Goal: Transaction & Acquisition: Purchase product/service

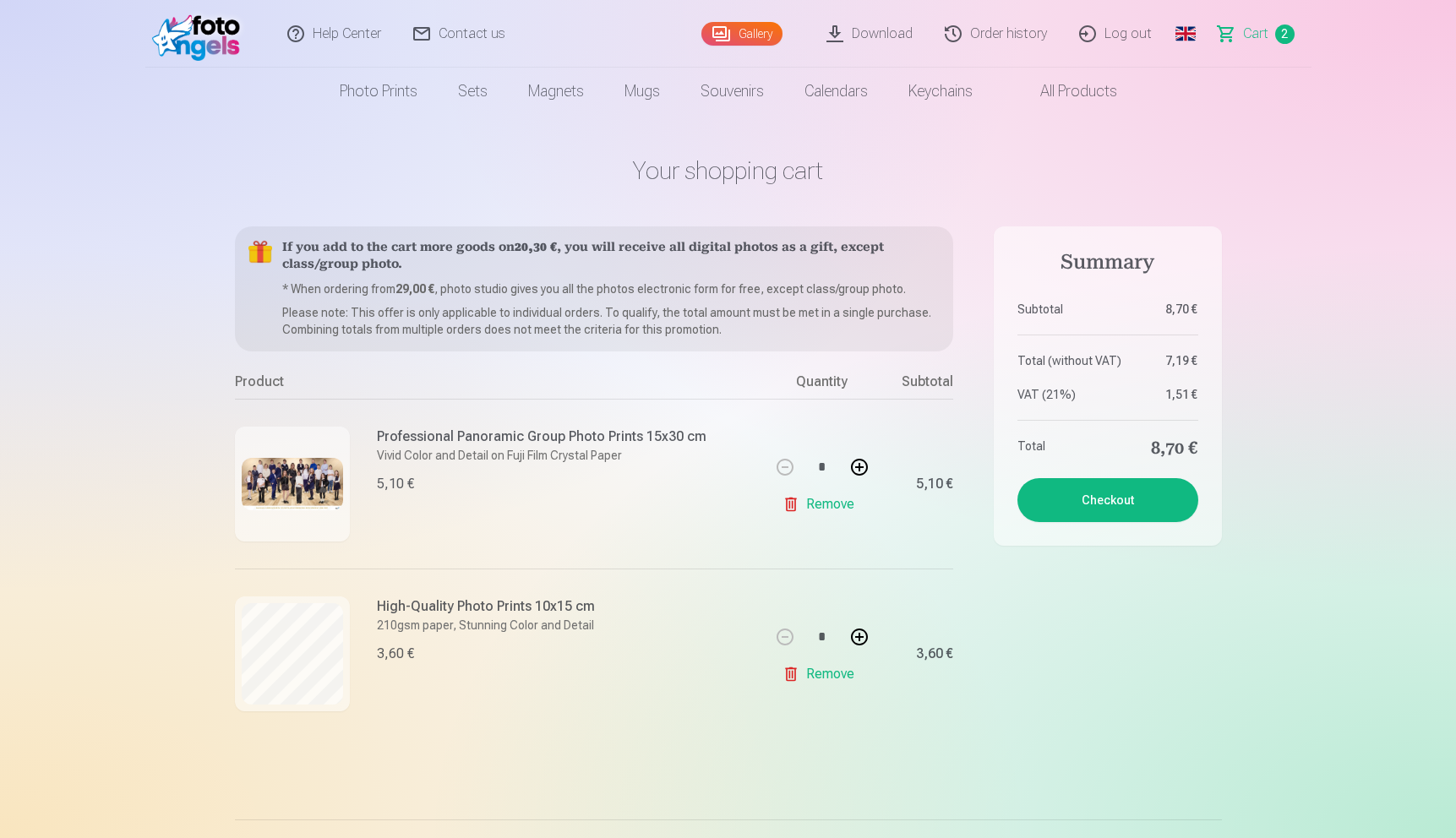
click at [329, 474] on img at bounding box center [293, 484] width 102 height 52
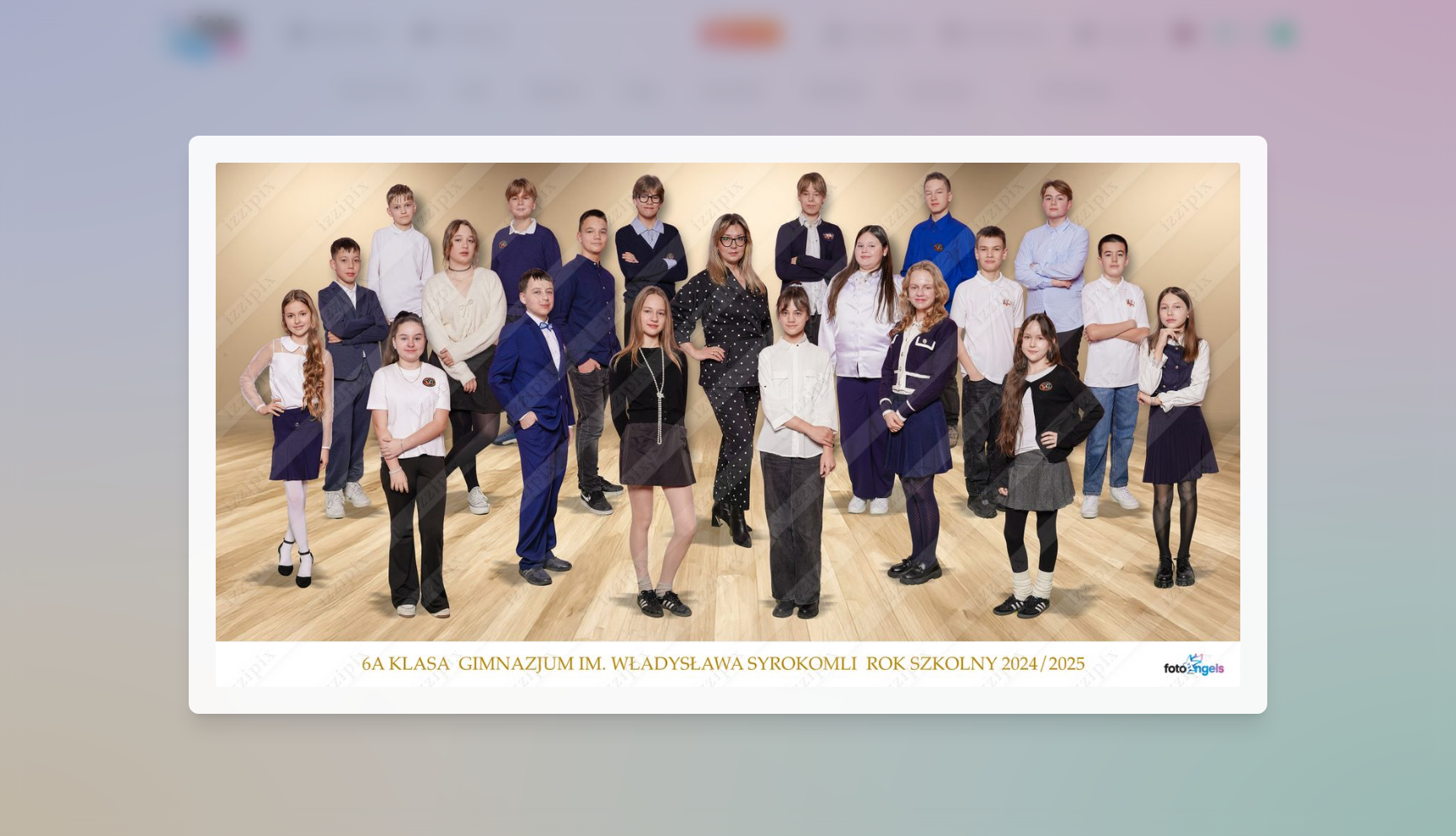
click at [1416, 294] on div at bounding box center [728, 418] width 1456 height 836
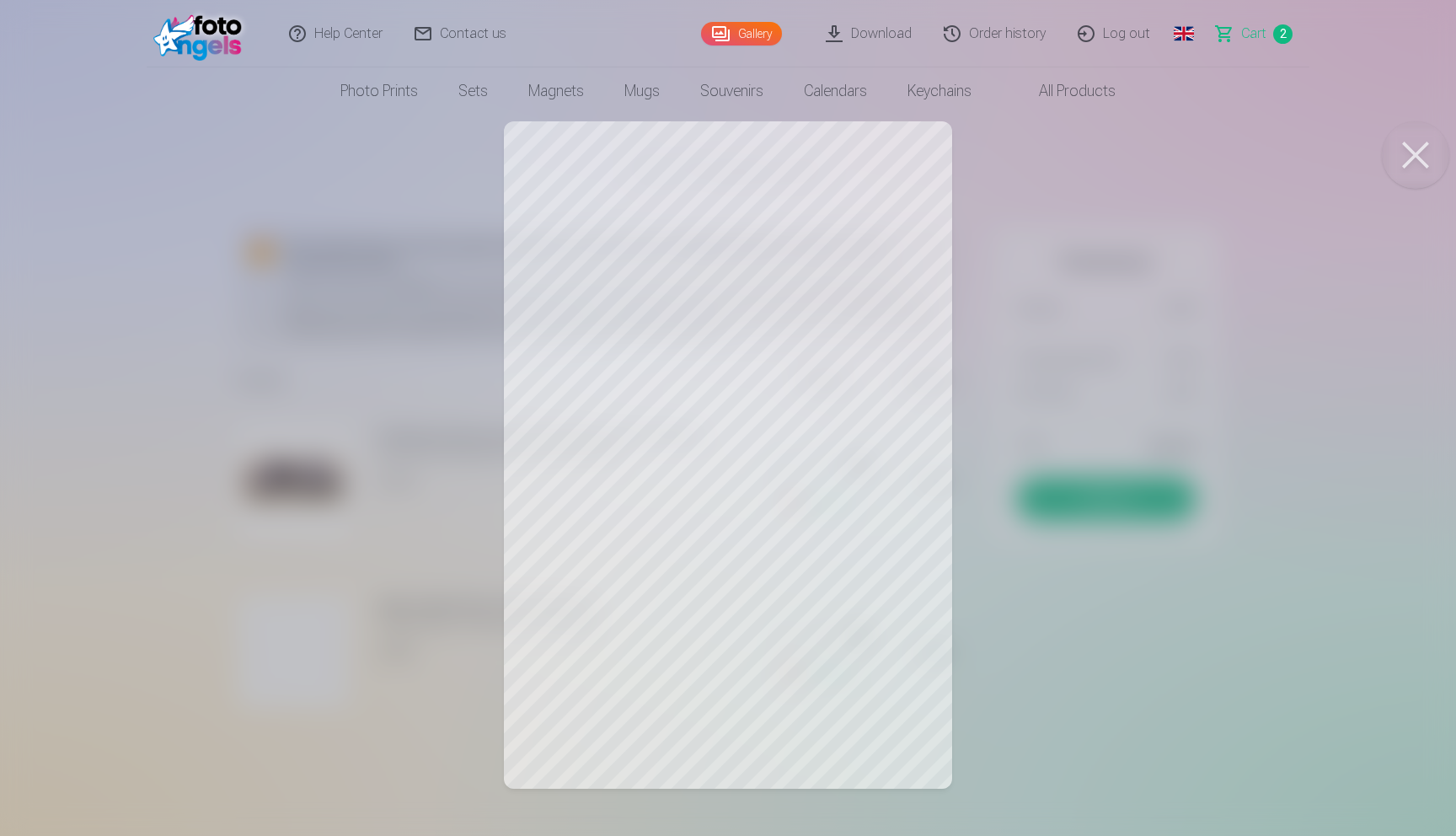
click at [843, 39] on link "Download" at bounding box center [870, 34] width 118 height 68
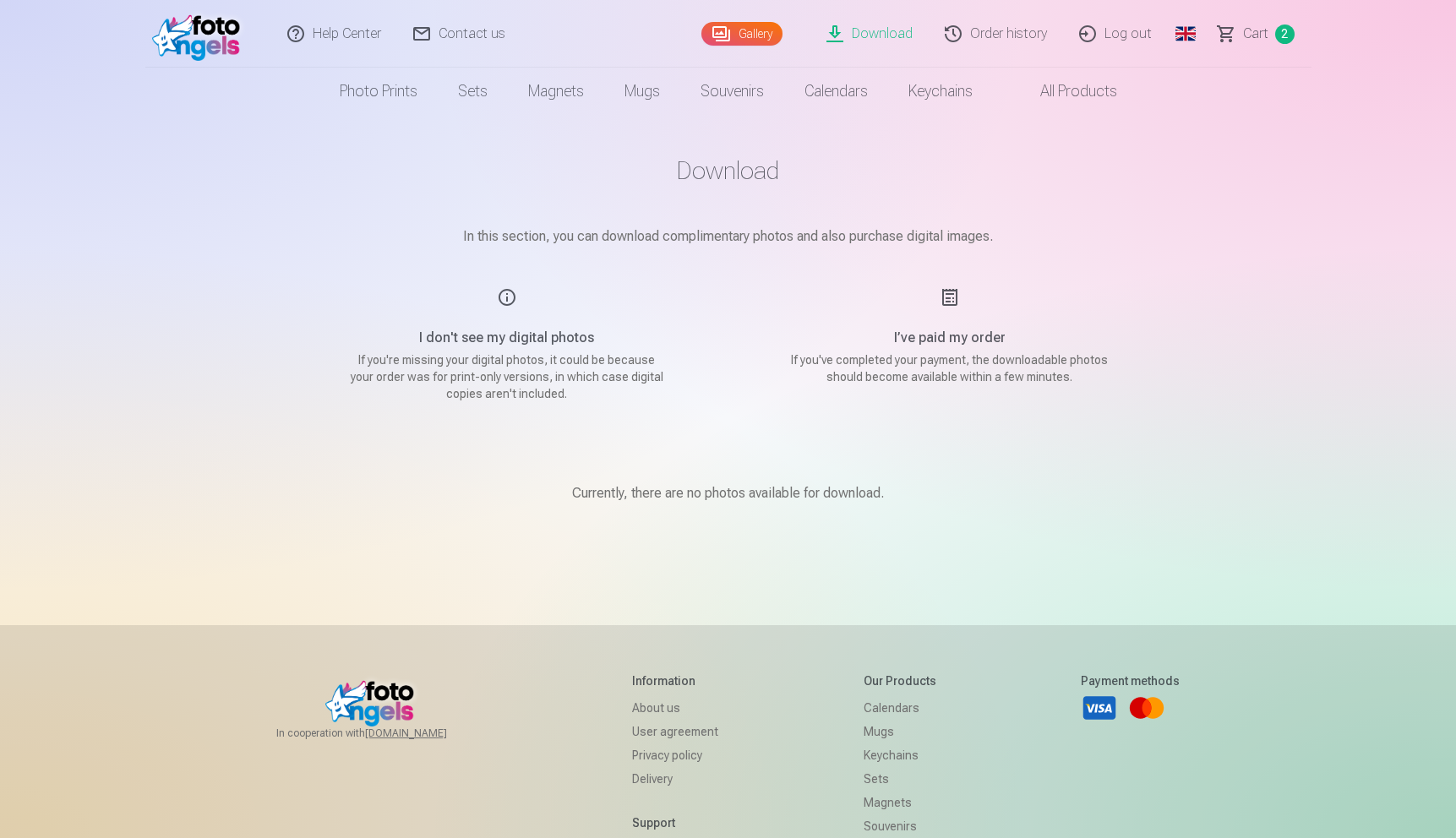
click at [861, 35] on link "Download" at bounding box center [870, 34] width 119 height 68
click at [1255, 38] on span "Сart" at bounding box center [1255, 34] width 25 height 21
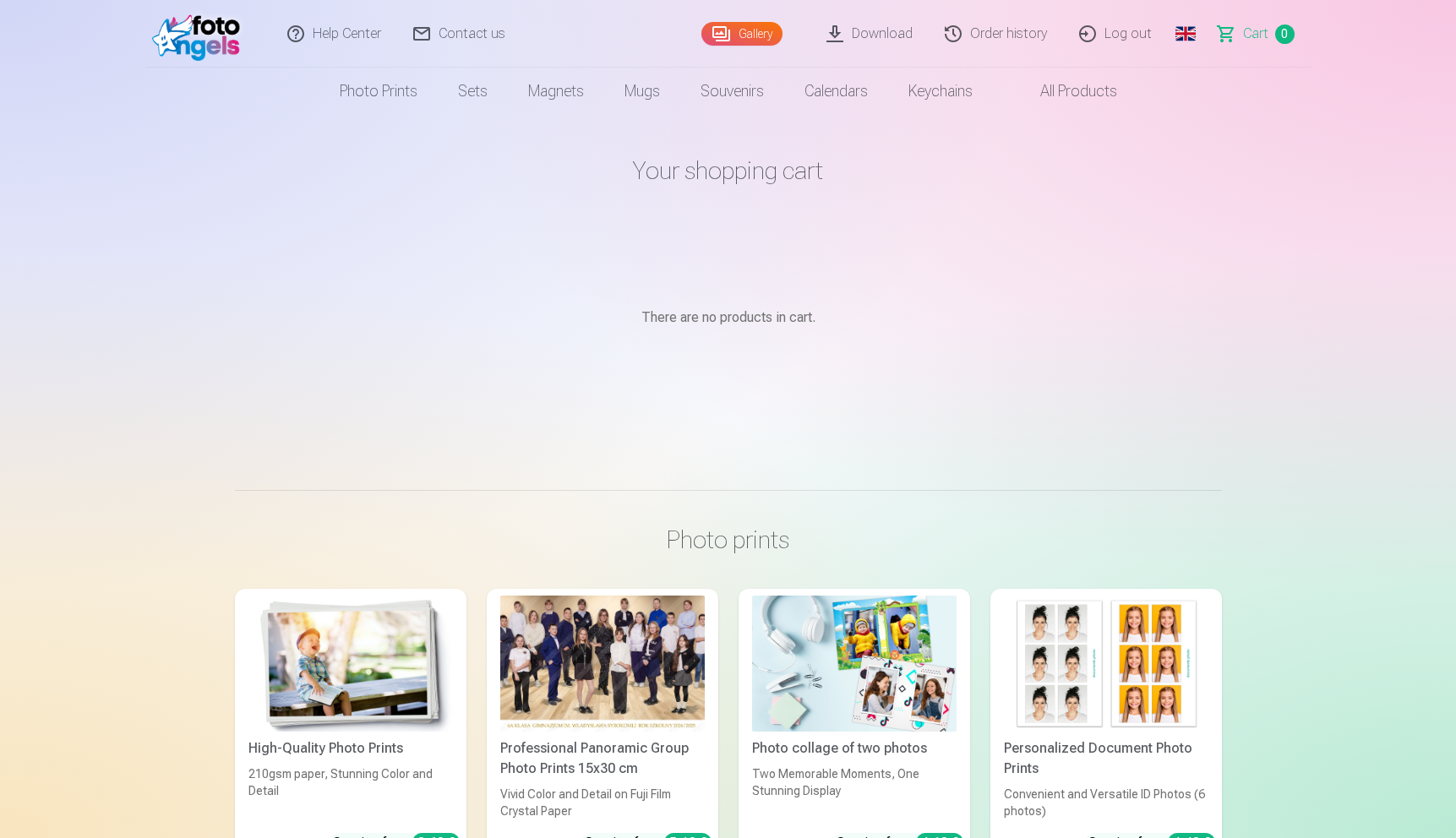
click at [1270, 37] on link "Сart 0" at bounding box center [1257, 34] width 109 height 68
click at [736, 34] on link "Gallery" at bounding box center [742, 34] width 81 height 24
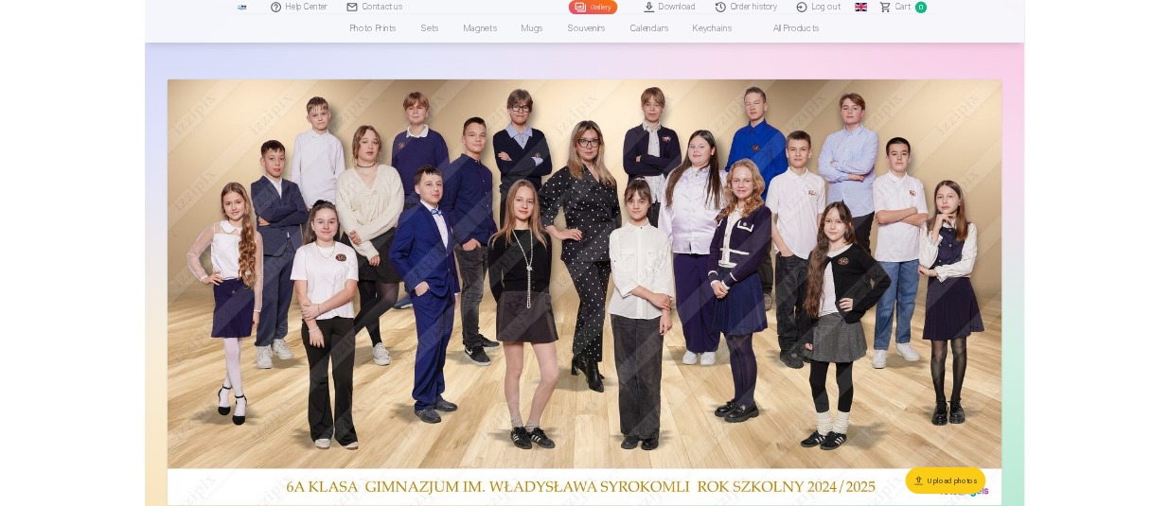
scroll to position [63, 0]
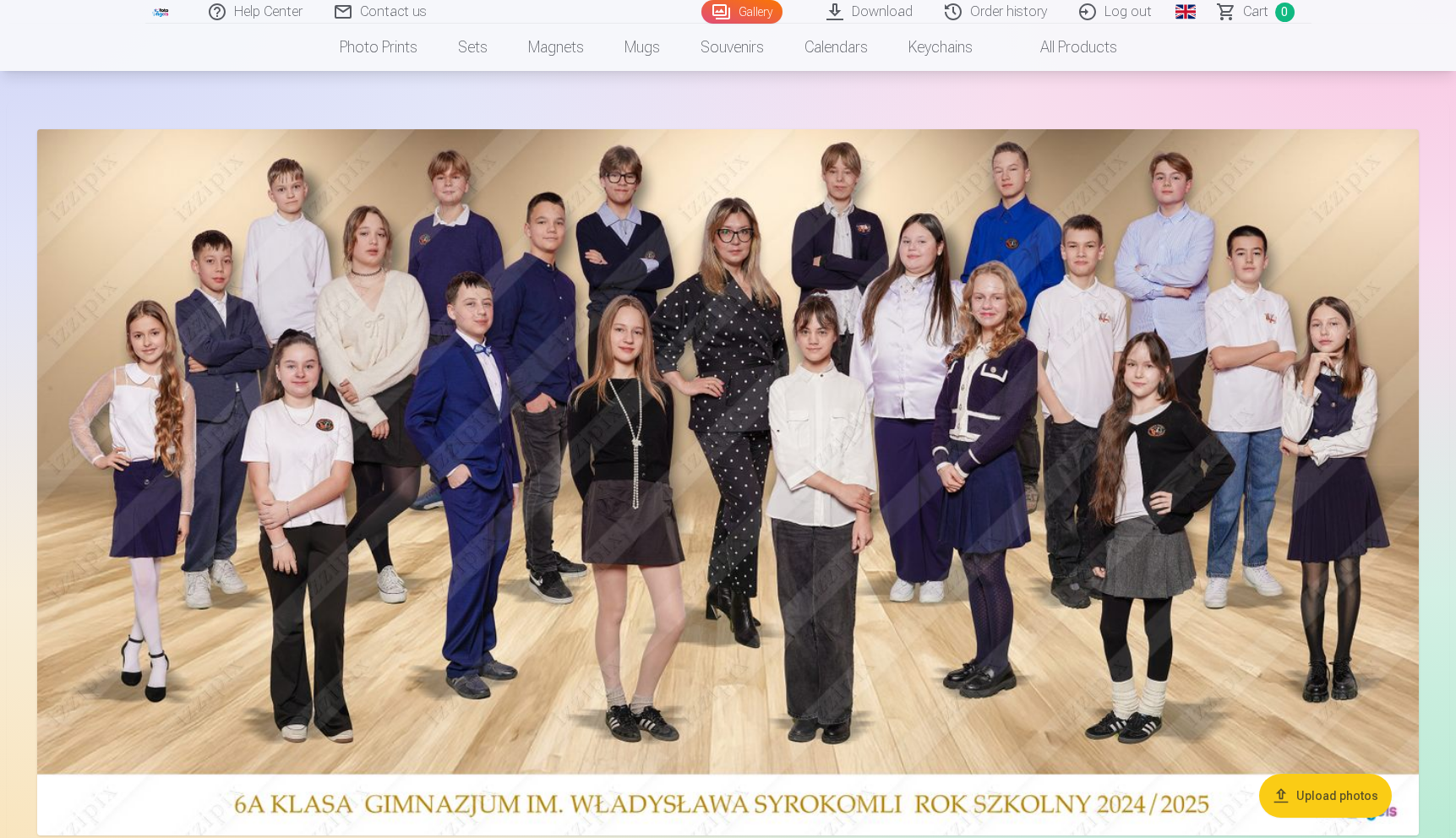
click at [1303, 797] on button "Upload photos" at bounding box center [1325, 795] width 133 height 44
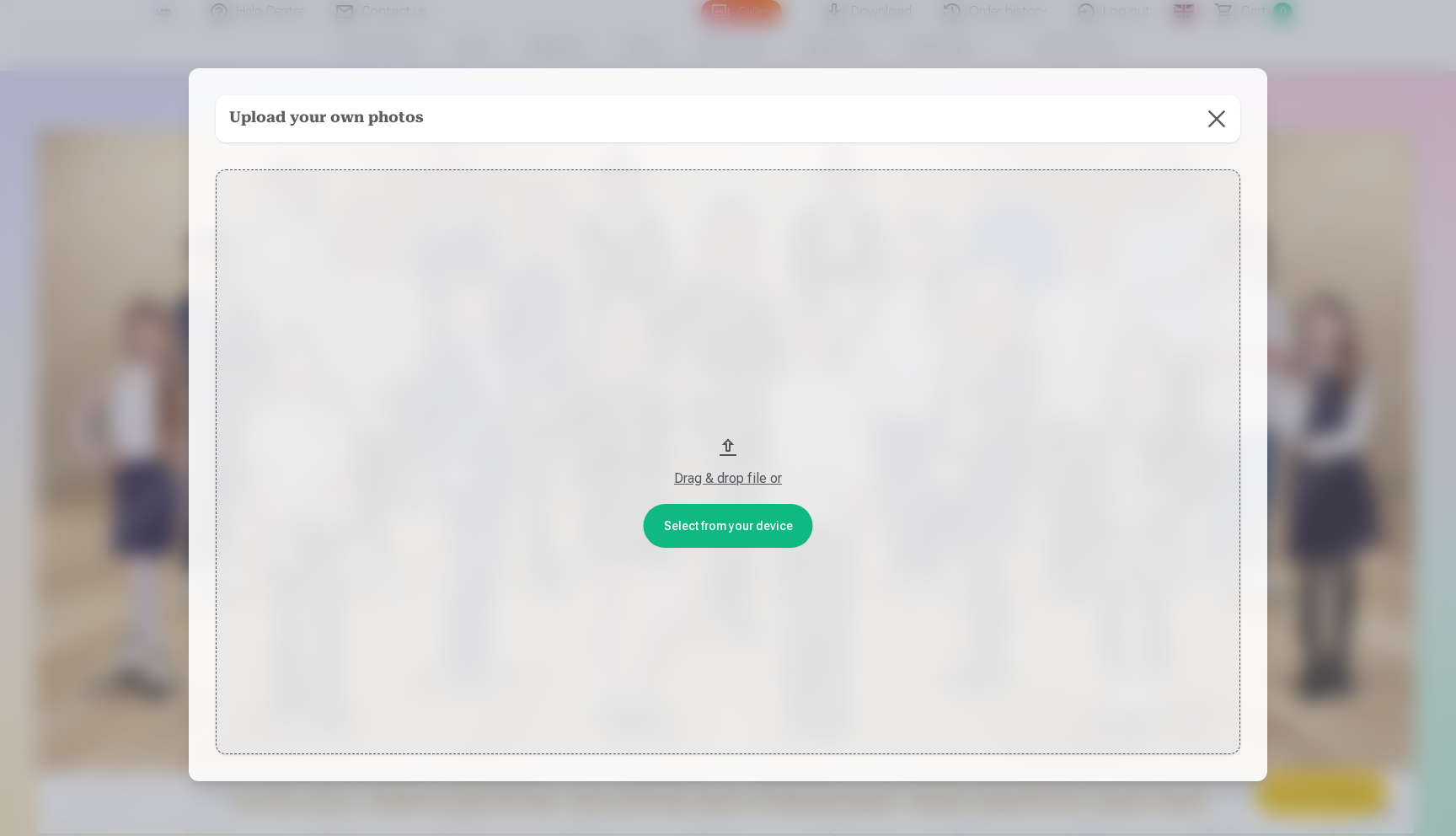
click at [1217, 113] on button at bounding box center [1216, 118] width 47 height 47
